Goal: Communication & Community: Participate in discussion

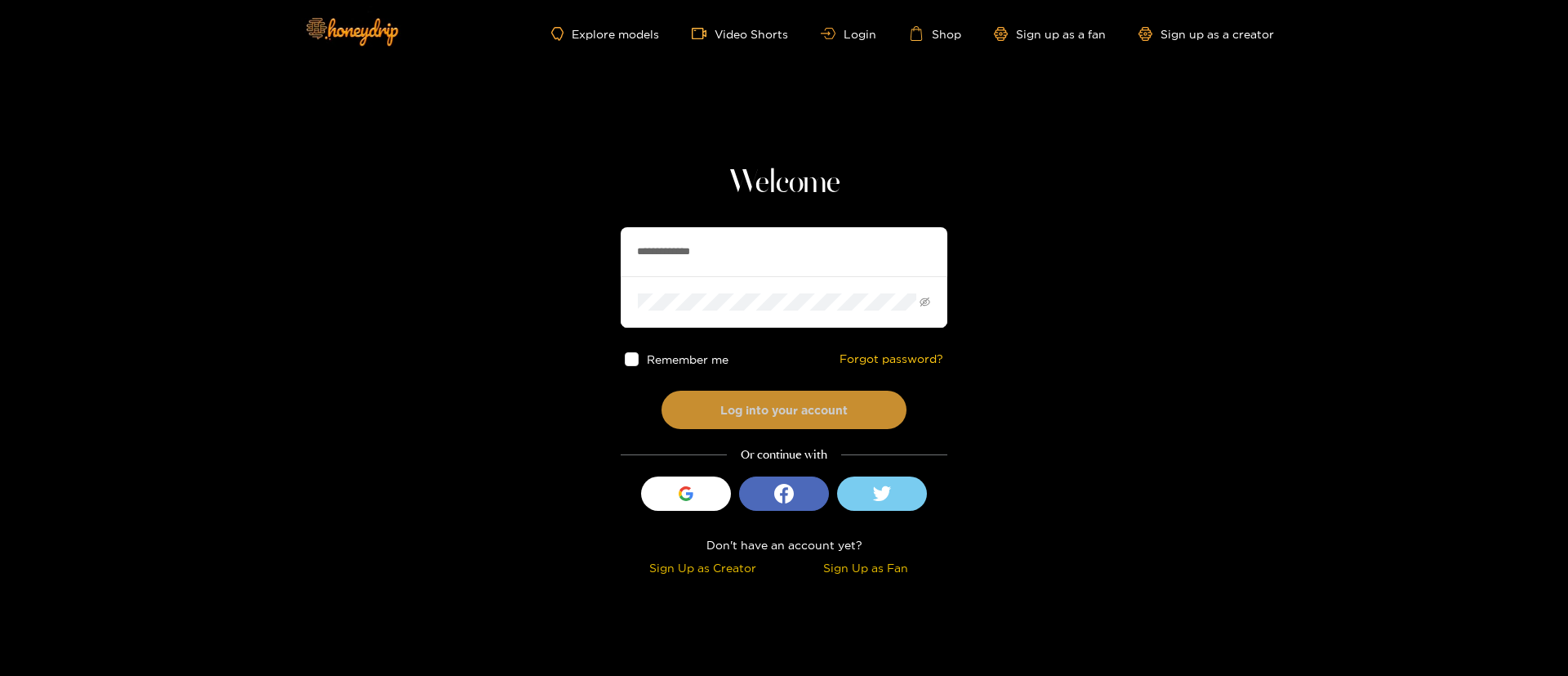
click at [783, 417] on button "Log into your account" at bounding box center [784, 409] width 245 height 38
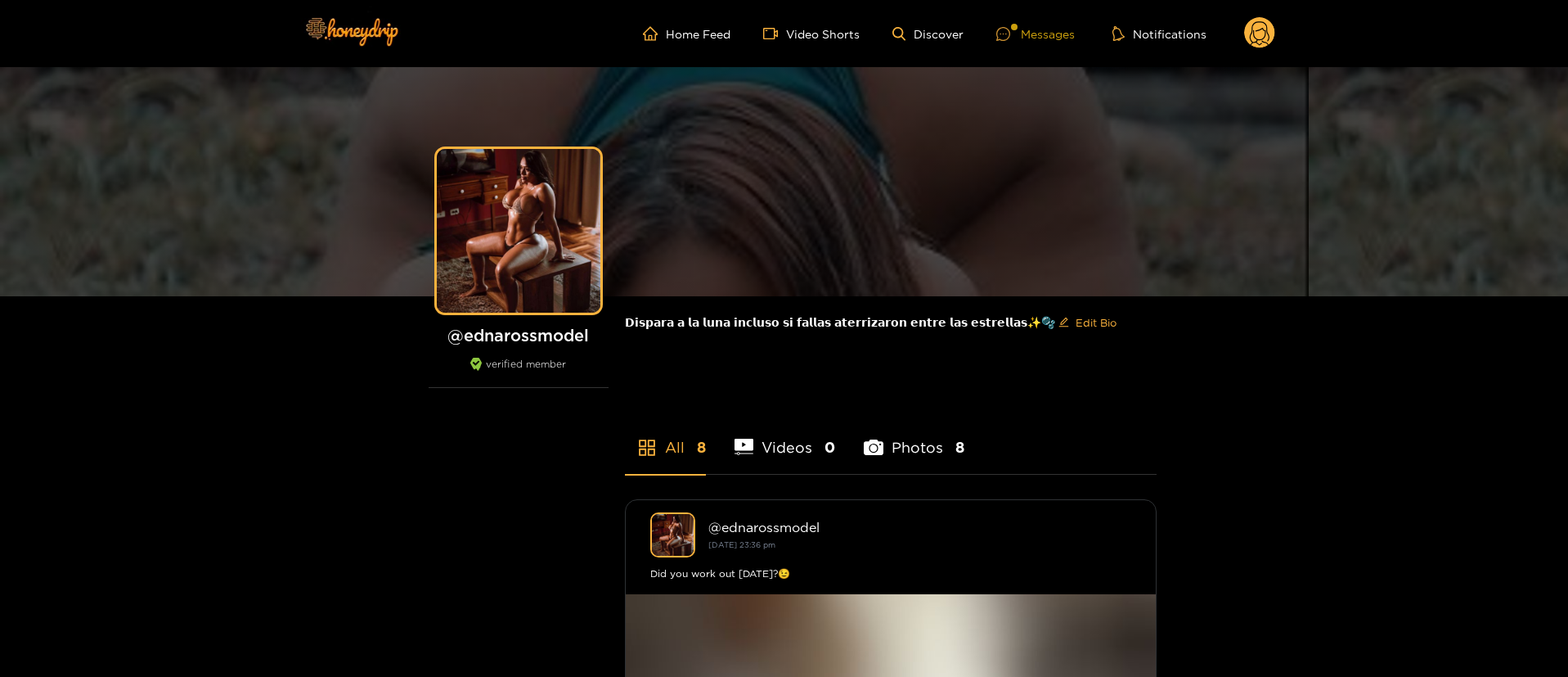
click at [1022, 41] on div "Messages" at bounding box center [1035, 33] width 79 height 19
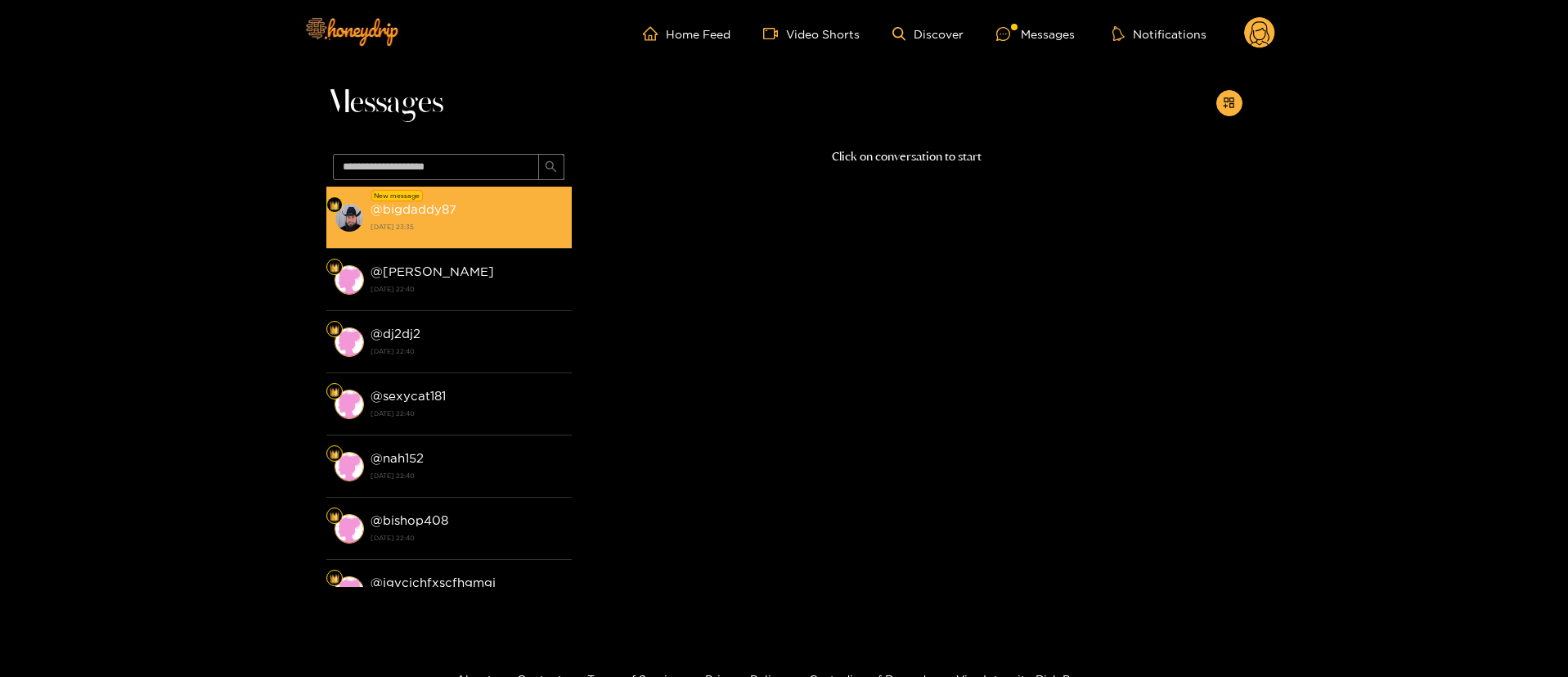
drag, startPoint x: 537, startPoint y: 200, endPoint x: 546, endPoint y: 195, distance: 10.3
click at [538, 200] on div "@ bigdaddy87 [DATE] 23:35" at bounding box center [467, 217] width 193 height 37
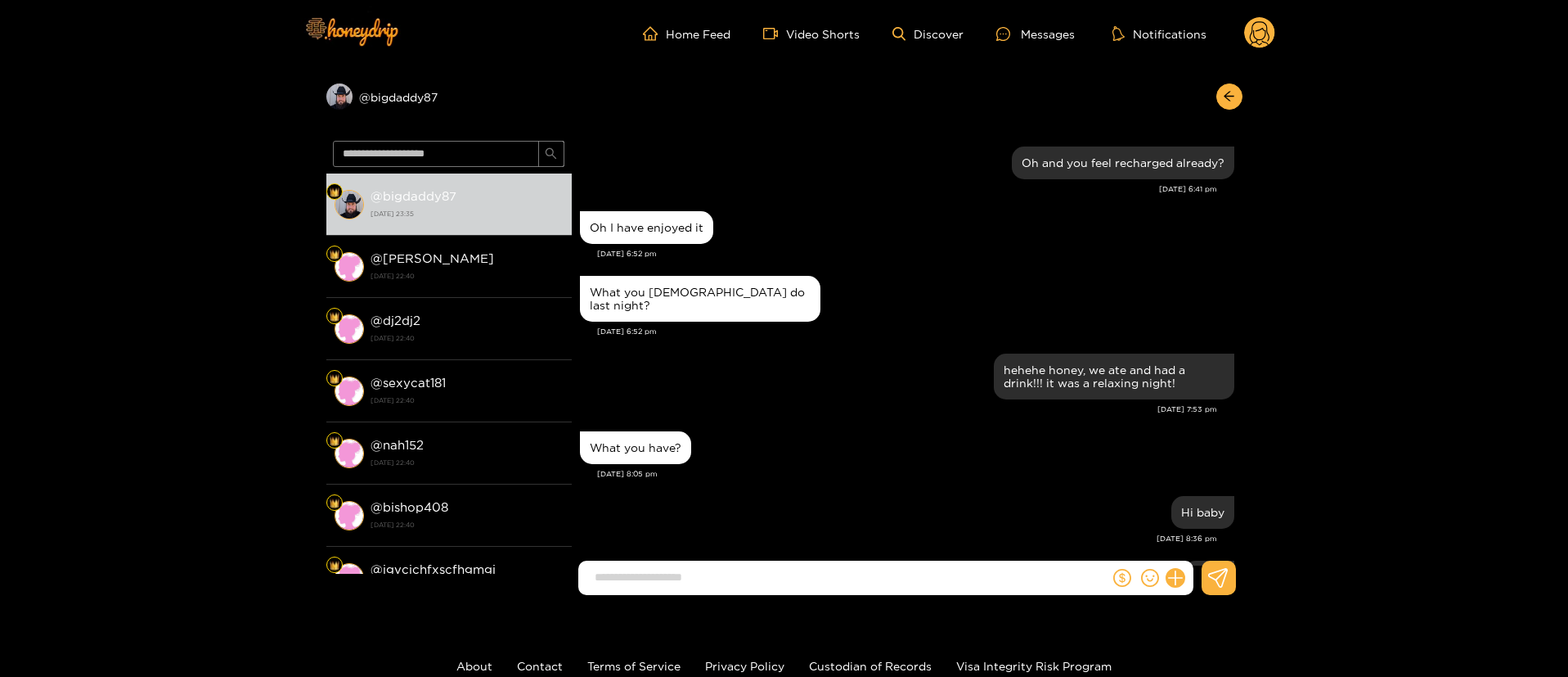
scroll to position [1362, 0]
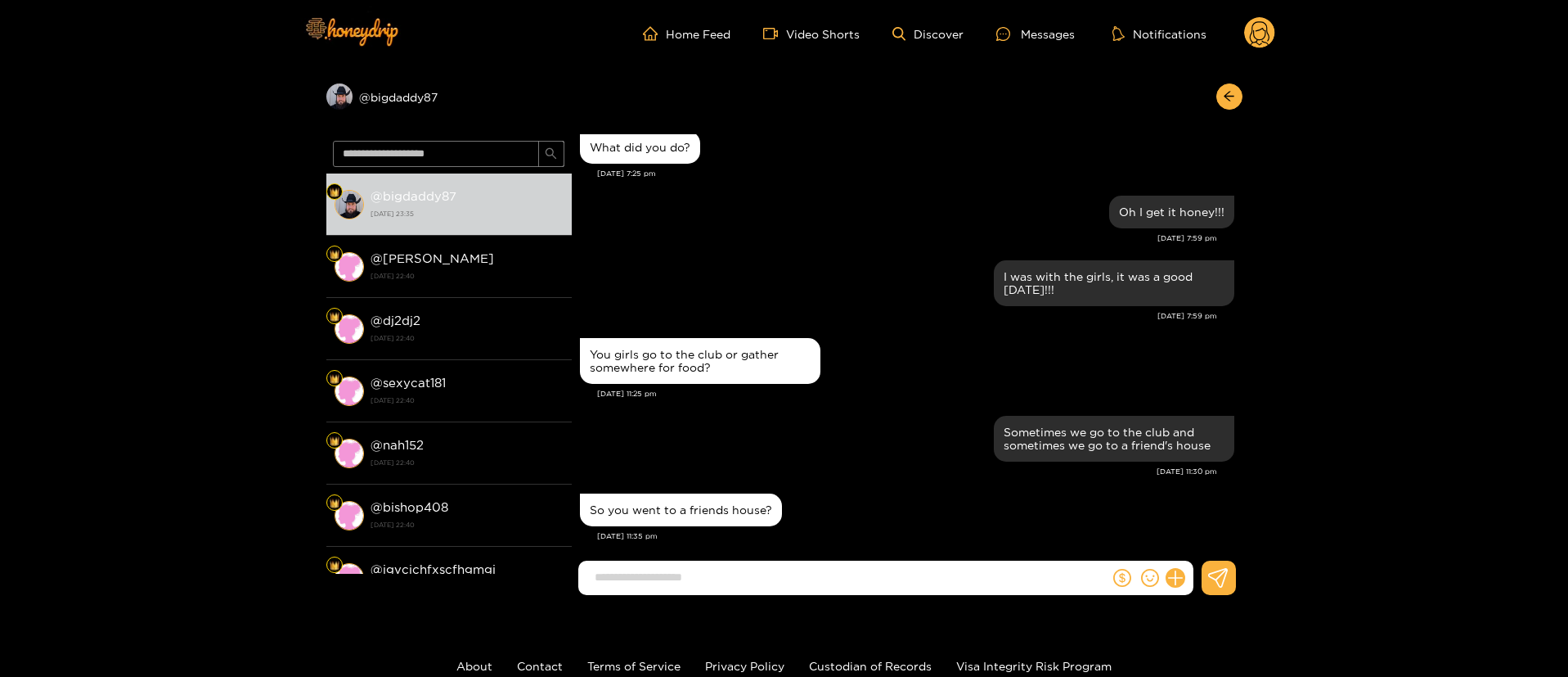
click at [849, 466] on div "Sometimes we go to the club and sometimes we go to a friend's house [DATE] 11:3…" at bounding box center [907, 451] width 654 height 78
click at [897, 509] on div "So you went to a friends house?" at bounding box center [907, 510] width 654 height 41
click at [802, 604] on div at bounding box center [907, 584] width 671 height 47
click at [796, 590] on input at bounding box center [848, 577] width 523 height 27
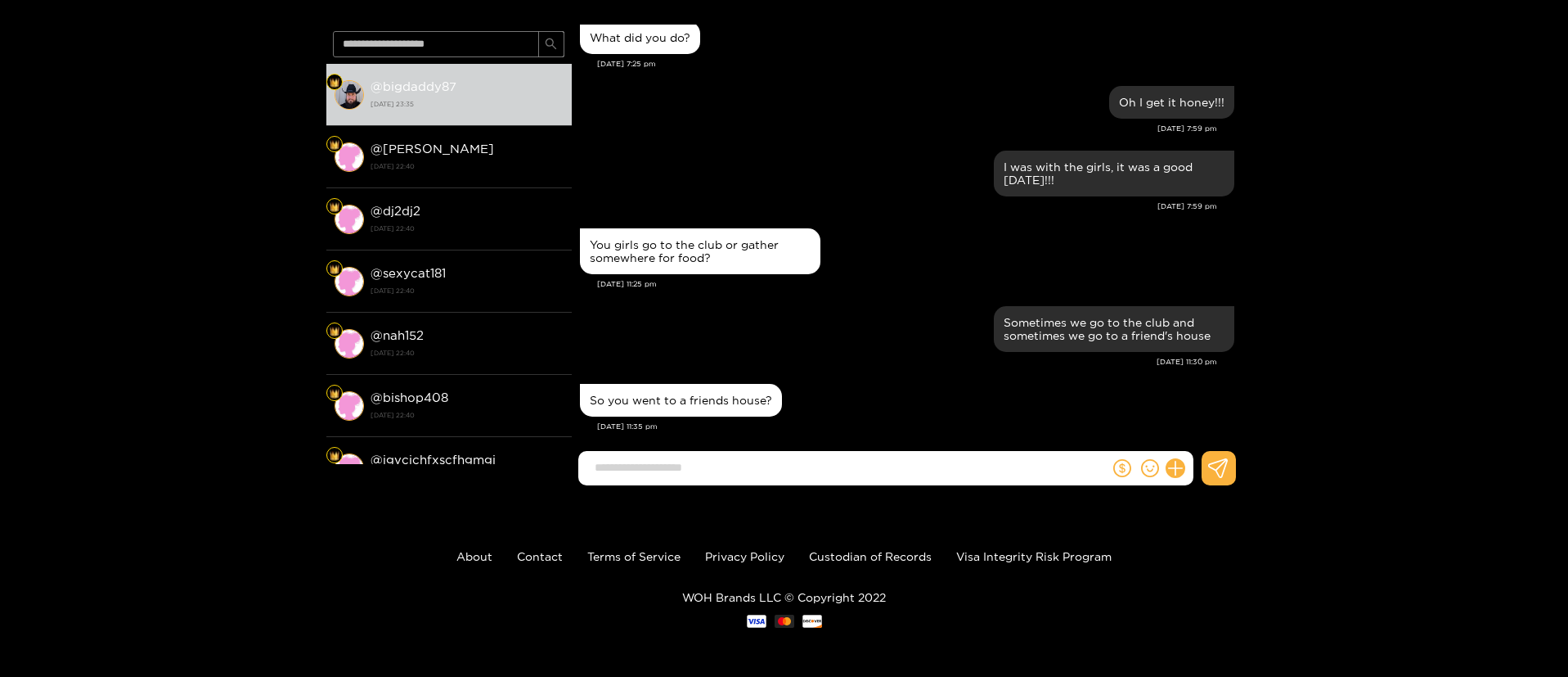
paste input "**********"
type input "**********"
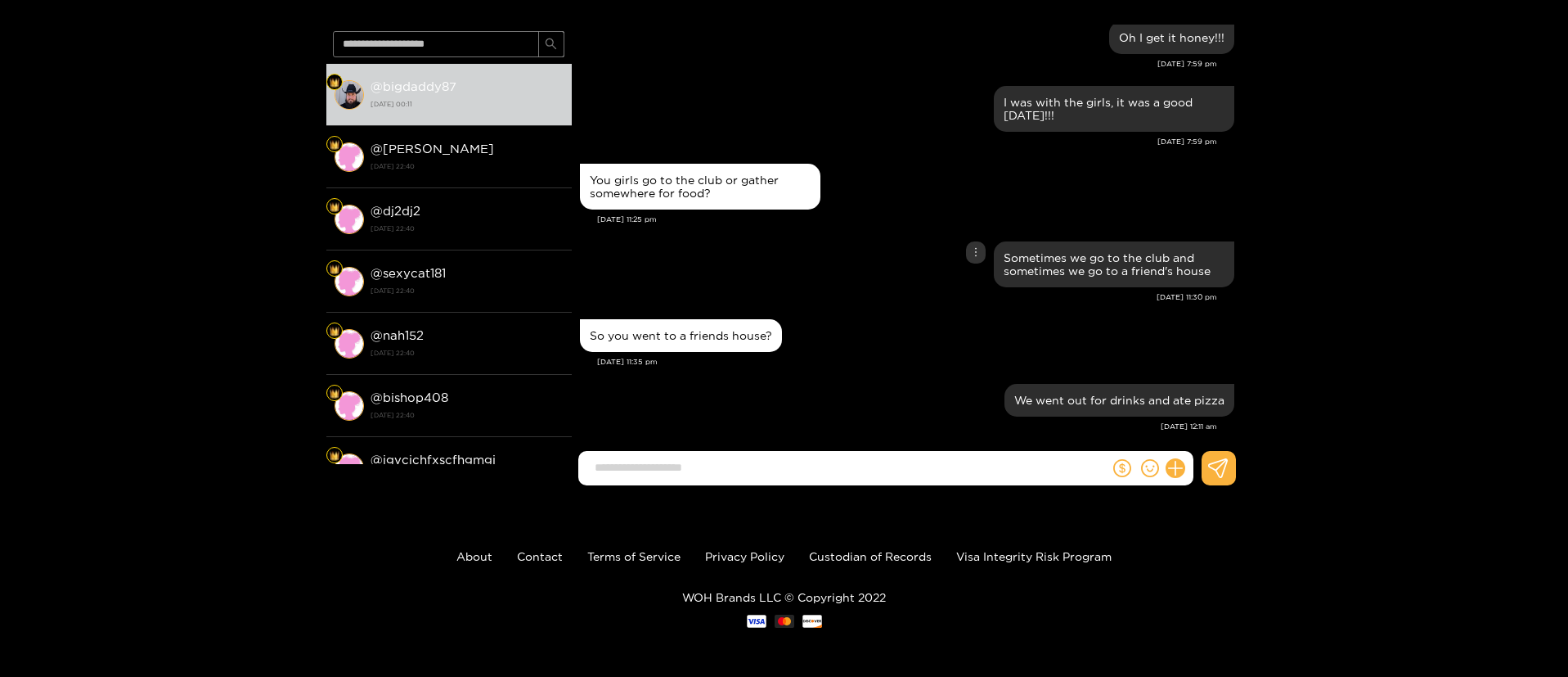
click at [743, 291] on div "[DATE] 11:30 pm" at bounding box center [898, 297] width 637 height 11
click at [842, 358] on div "So you went to a friends house? [DATE] 11:35 pm" at bounding box center [907, 348] width 654 height 65
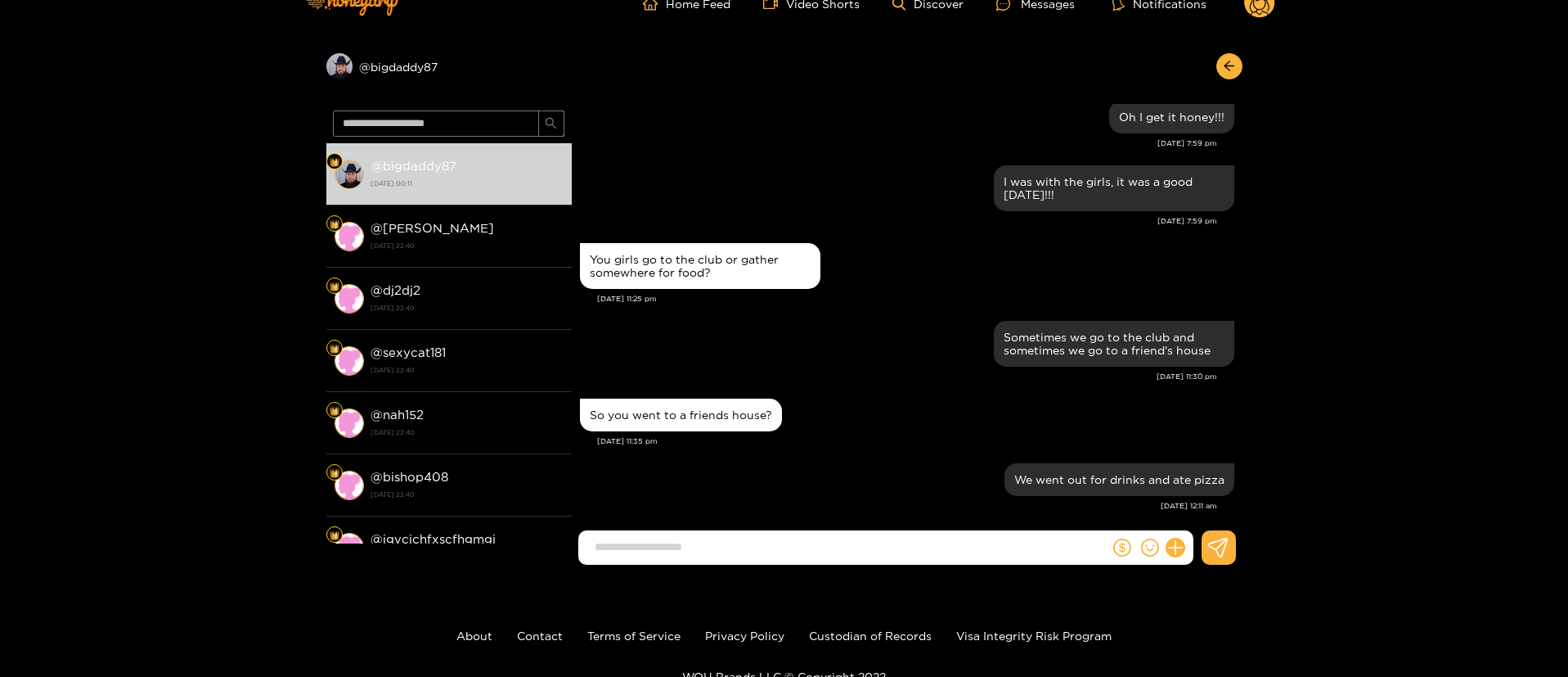
scroll to position [0, 0]
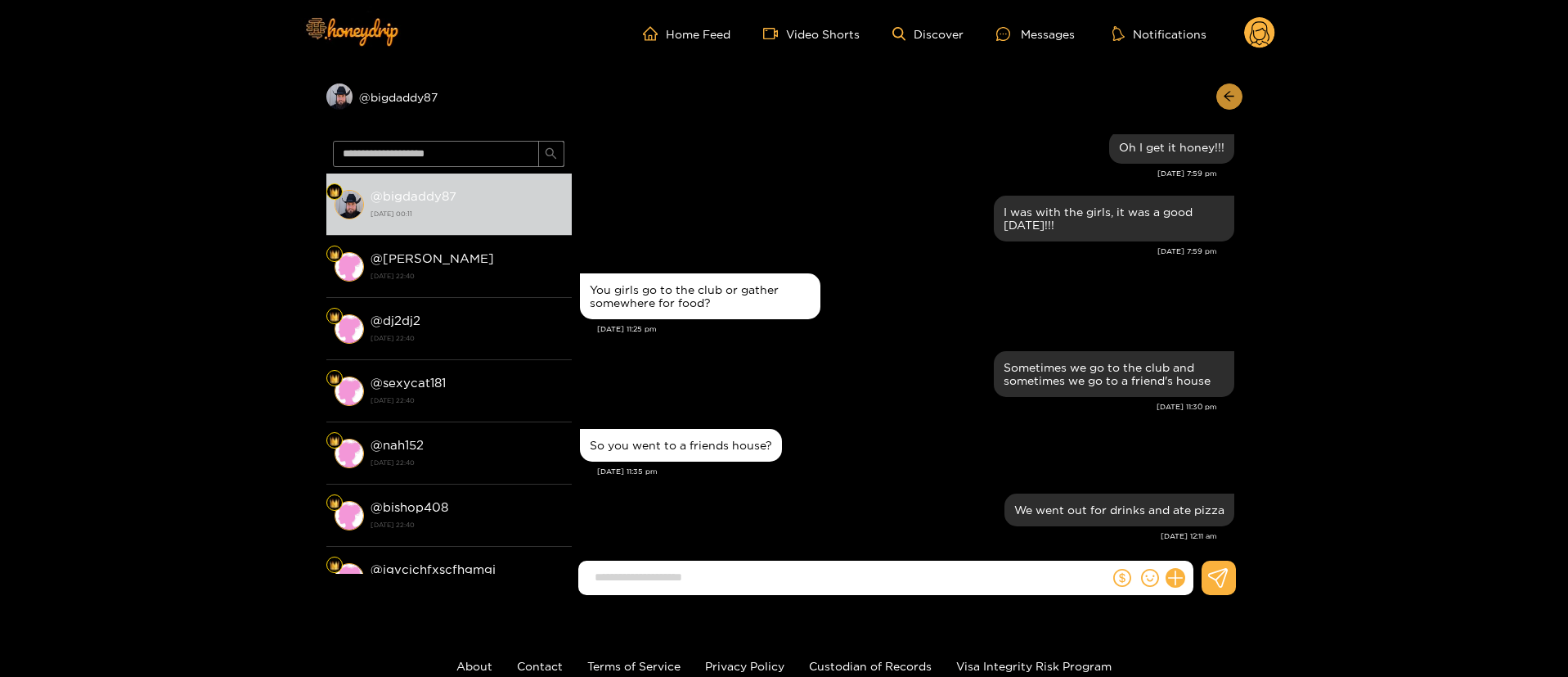
click at [1221, 104] on button "button" at bounding box center [1229, 96] width 26 height 26
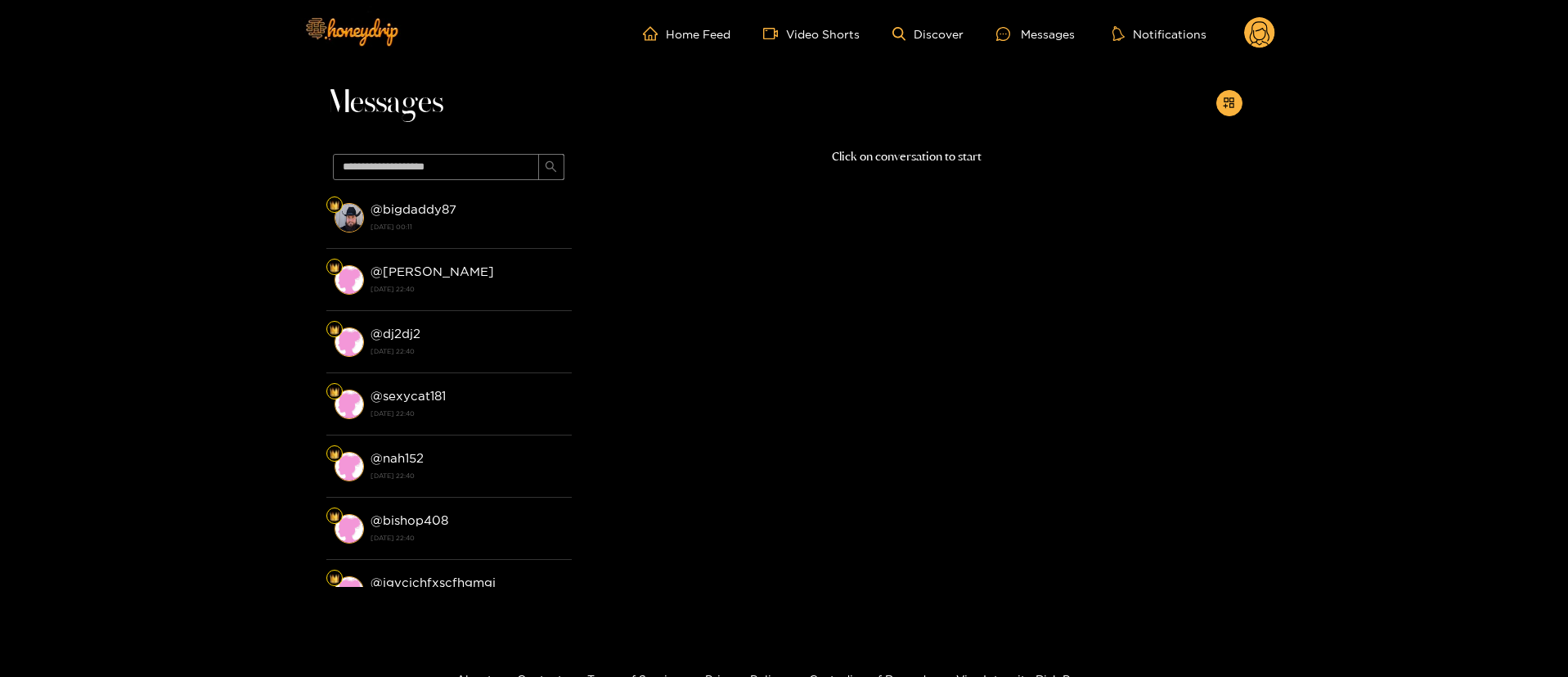
click at [1243, 41] on ul "Home Feed Video Shorts Discover Messages Notifications" at bounding box center [959, 33] width 632 height 32
click at [1268, 22] on circle at bounding box center [1259, 33] width 32 height 32
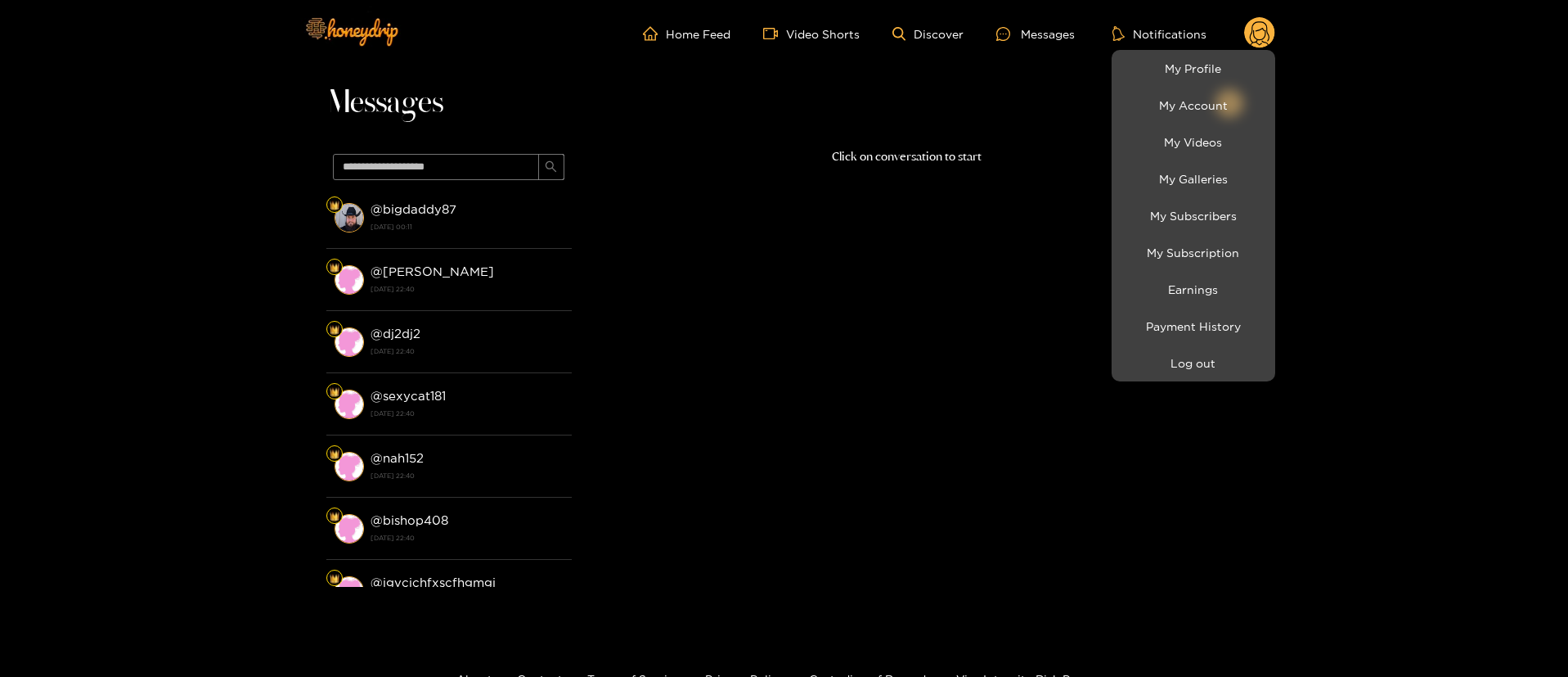
drag, startPoint x: 1162, startPoint y: 377, endPoint x: 1104, endPoint y: 315, distance: 84.9
click at [1162, 377] on li "Log out" at bounding box center [1193, 364] width 164 height 37
click at [1154, 355] on button "Log out" at bounding box center [1194, 363] width 156 height 29
